Goal: Transaction & Acquisition: Purchase product/service

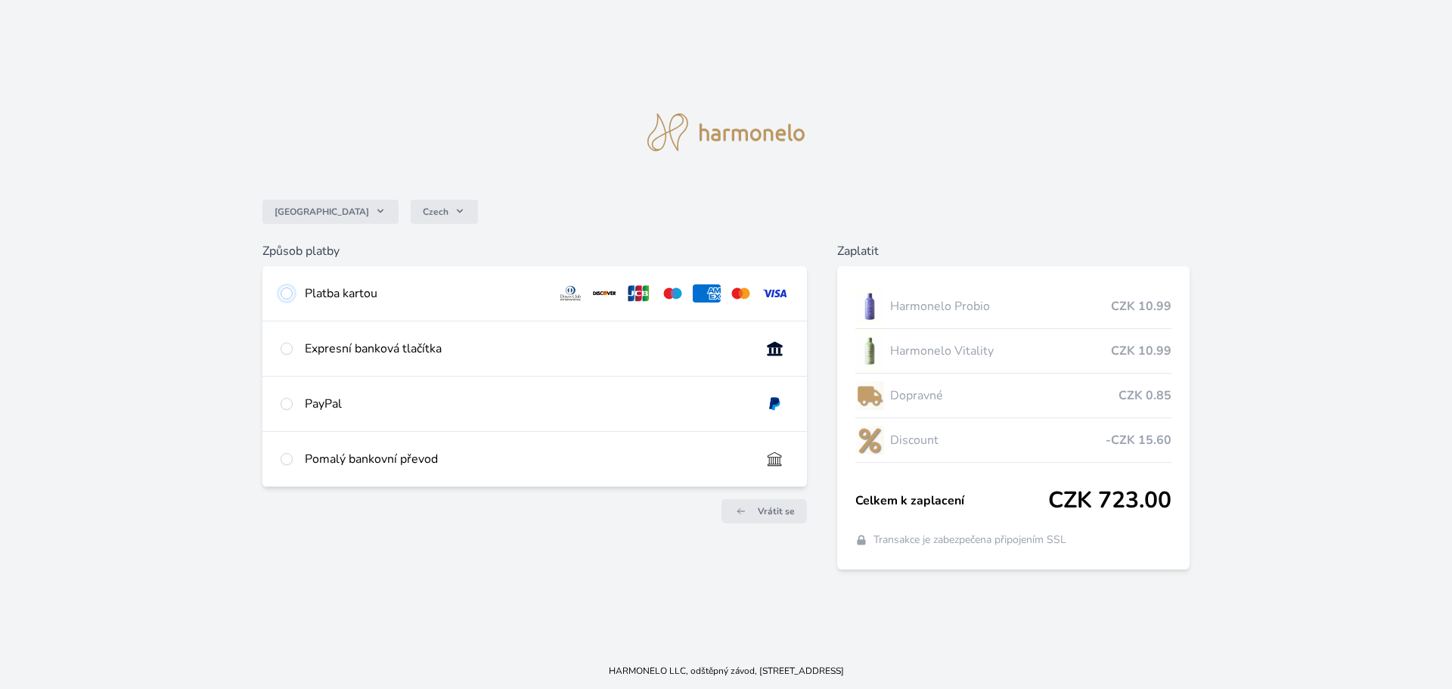
click at [290, 293] on input "radio" at bounding box center [287, 293] width 12 height 12
radio input "true"
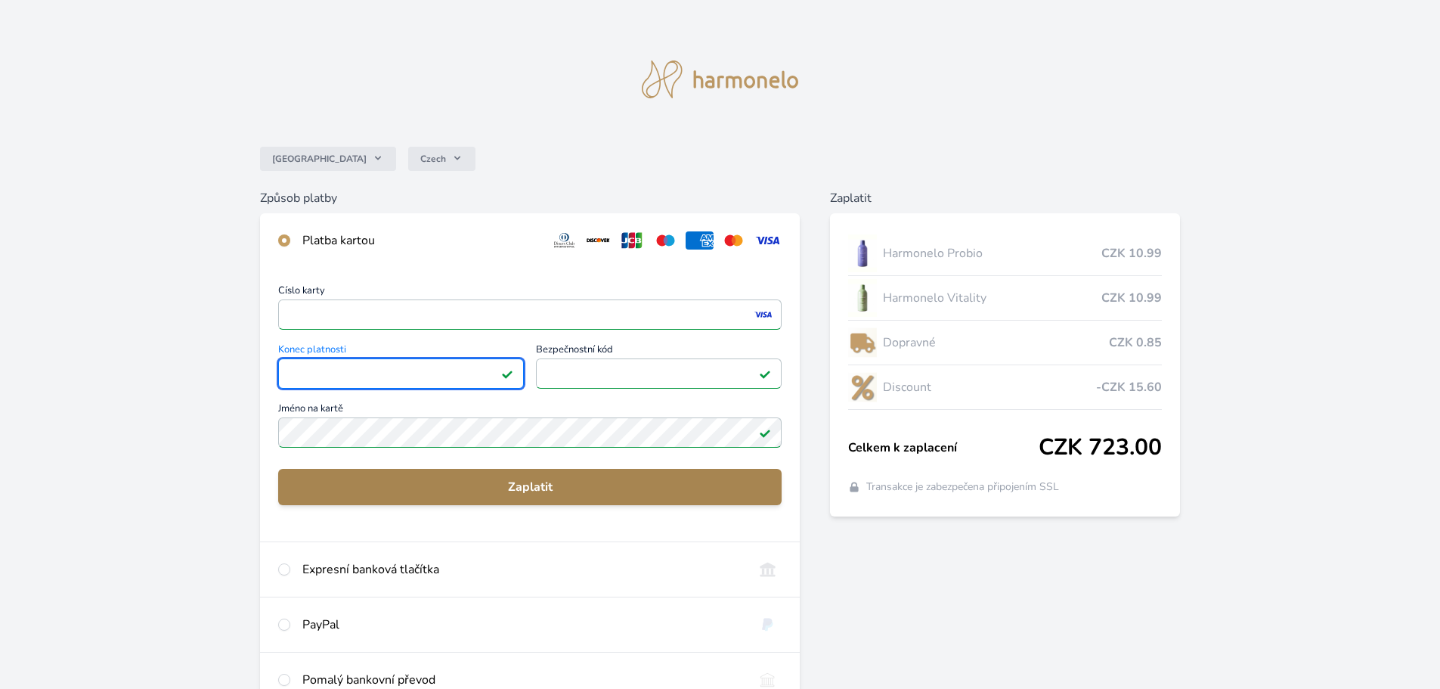
click at [565, 486] on span "Zaplatit" at bounding box center [529, 487] width 479 height 18
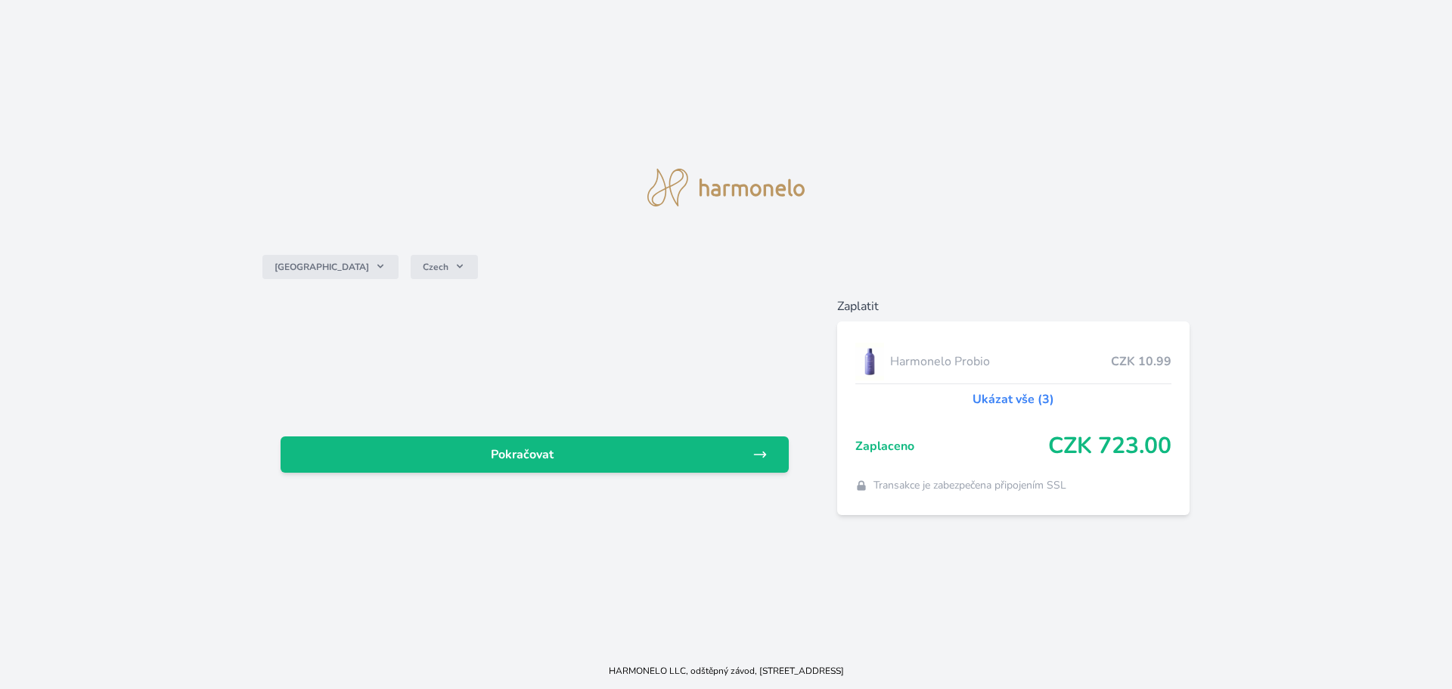
click at [762, 334] on div at bounding box center [535, 363] width 508 height 97
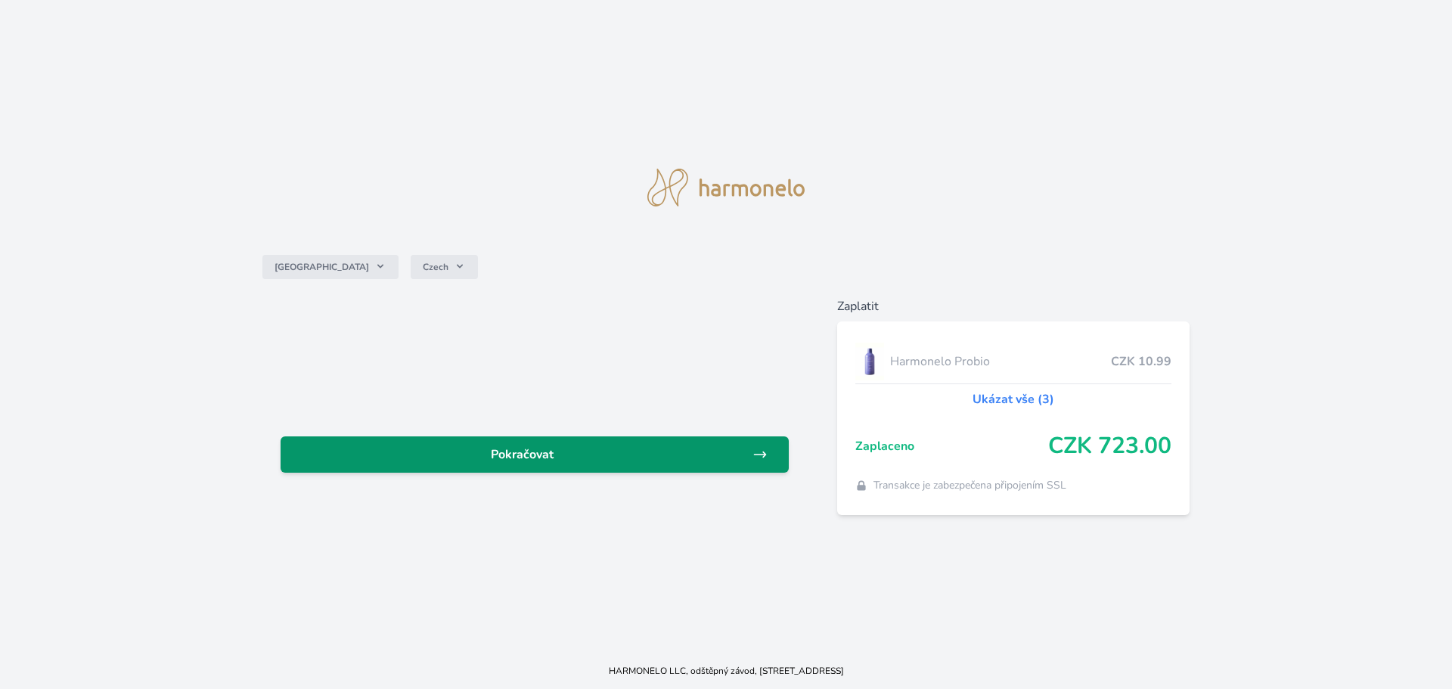
click at [563, 453] on span "Pokračovat" at bounding box center [523, 454] width 460 height 18
